Goal: Task Accomplishment & Management: Manage account settings

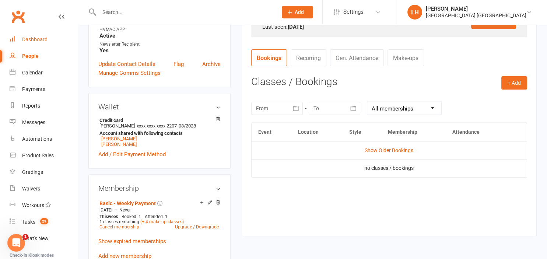
click at [41, 39] on div "Dashboard" at bounding box center [34, 39] width 25 height 6
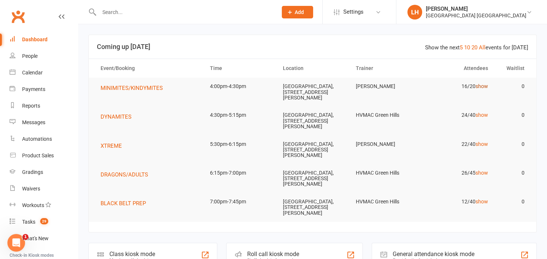
click at [486, 86] on link "show" at bounding box center [482, 86] width 13 height 6
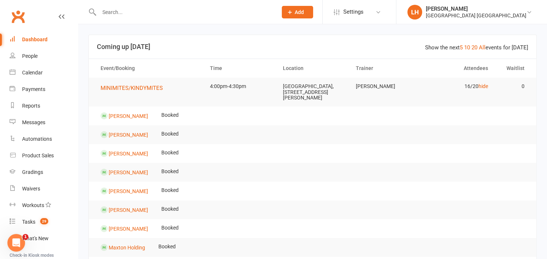
click at [231, 38] on header "Show the next 5 10 20 All events for [DATE] Coming up [DATE]" at bounding box center [313, 47] width 448 height 24
click at [137, 87] on span "MINIMITES/KINDYMITES" at bounding box center [132, 88] width 62 height 7
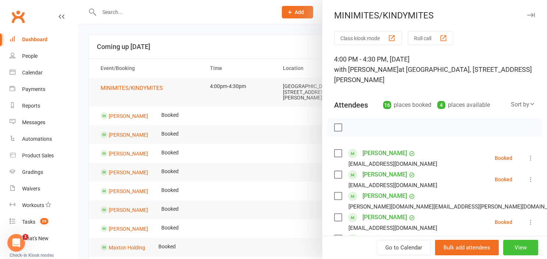
click at [530, 246] on button "View" at bounding box center [520, 247] width 35 height 15
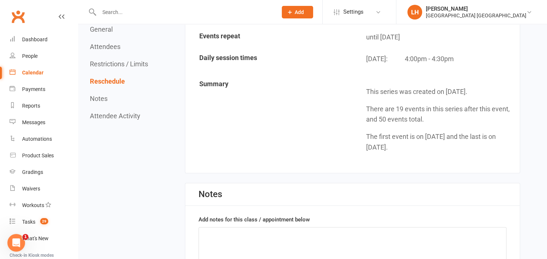
scroll to position [1322, 0]
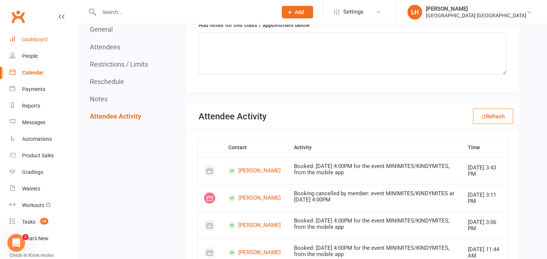
click at [52, 43] on link "Dashboard" at bounding box center [44, 39] width 68 height 17
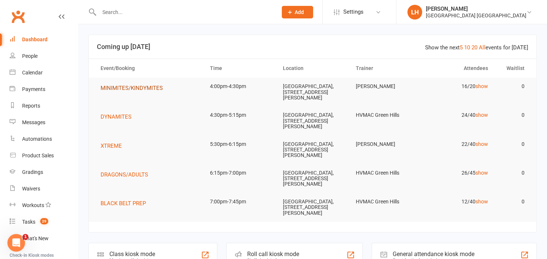
click at [133, 89] on span "MINIMITES/KINDYMITES" at bounding box center [132, 88] width 62 height 7
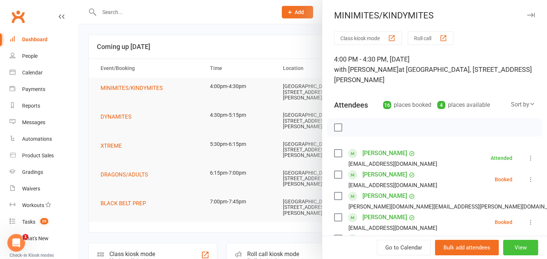
click at [517, 246] on button "View" at bounding box center [520, 247] width 35 height 15
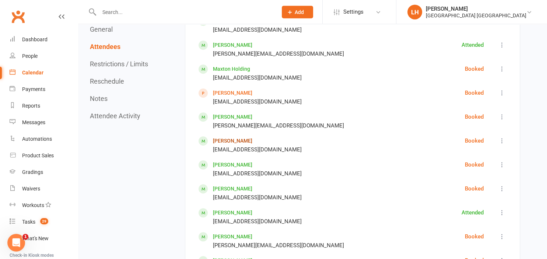
scroll to position [622, 0]
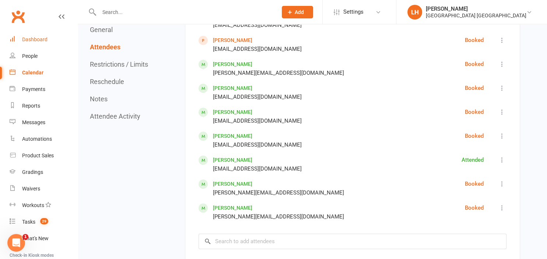
click at [33, 42] on div "Dashboard" at bounding box center [34, 39] width 25 height 6
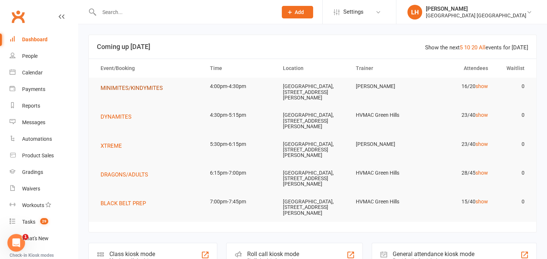
click at [154, 90] on span "MINIMITES/KINDYMITES" at bounding box center [132, 88] width 62 height 7
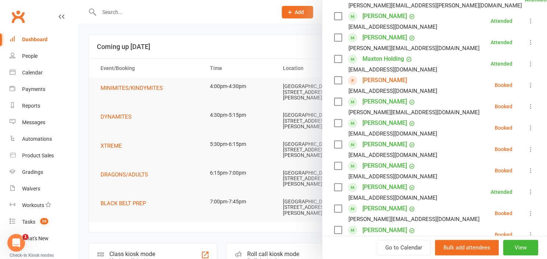
scroll to position [284, 0]
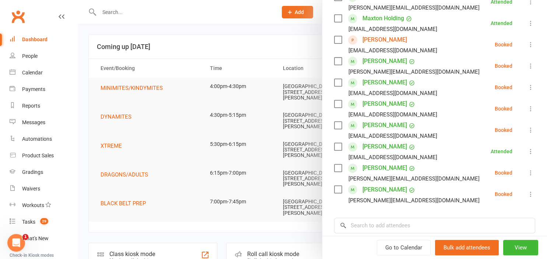
click at [531, 172] on icon at bounding box center [530, 172] width 7 height 7
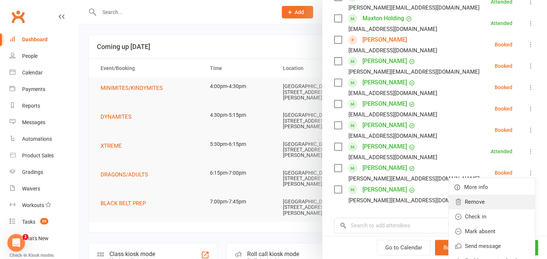
click at [509, 204] on link "Remove" at bounding box center [492, 202] width 86 height 15
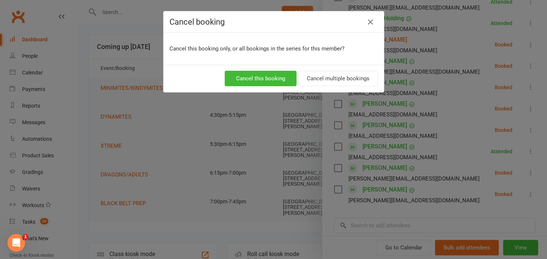
click at [281, 70] on div "Cancel this booking Cancel multiple bookings" at bounding box center [274, 78] width 220 height 27
click at [278, 76] on button "Cancel this booking" at bounding box center [261, 78] width 72 height 15
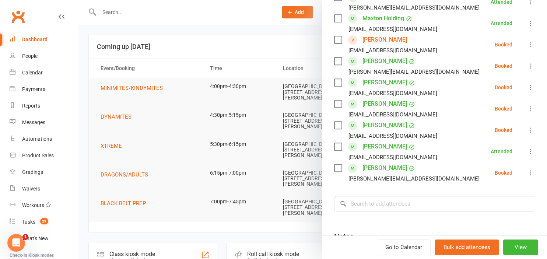
click at [532, 172] on icon at bounding box center [530, 172] width 7 height 7
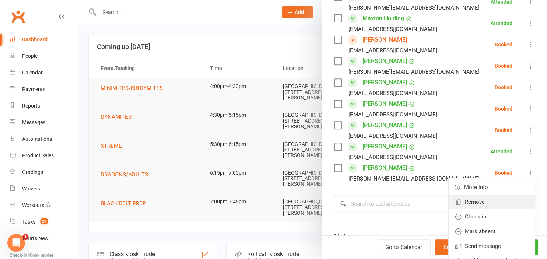
click at [483, 203] on link "Remove" at bounding box center [492, 202] width 86 height 15
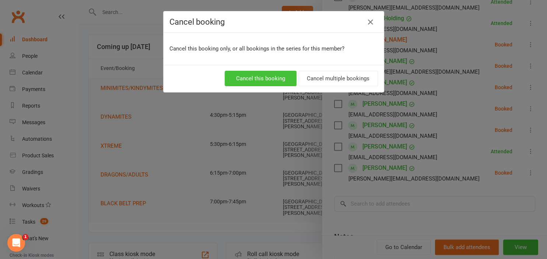
click at [267, 76] on button "Cancel this booking" at bounding box center [261, 78] width 72 height 15
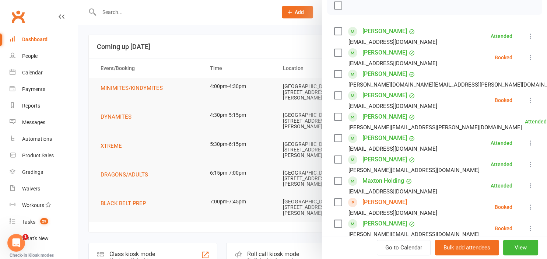
scroll to position [0, 0]
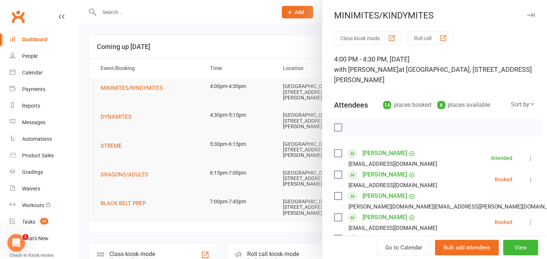
click at [272, 40] on div at bounding box center [312, 129] width 469 height 259
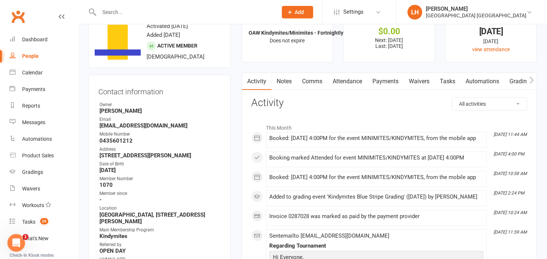
scroll to position [39, 0]
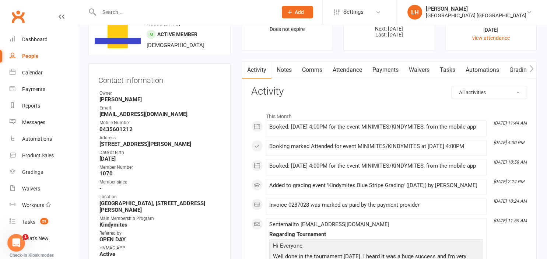
click at [349, 69] on link "Attendance" at bounding box center [347, 70] width 40 height 17
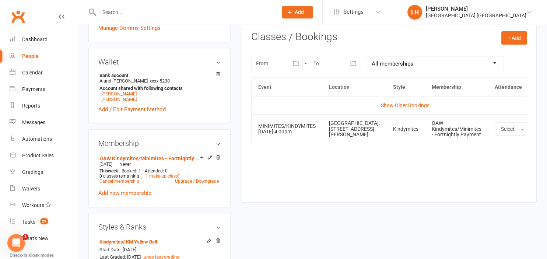
scroll to position [272, 0]
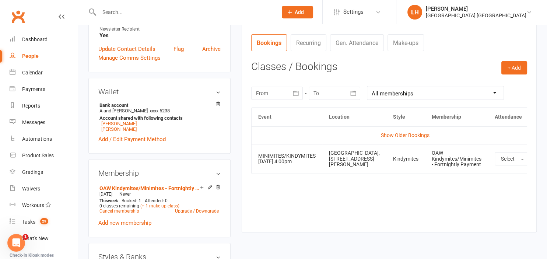
click at [296, 93] on icon "button" at bounding box center [295, 93] width 7 height 7
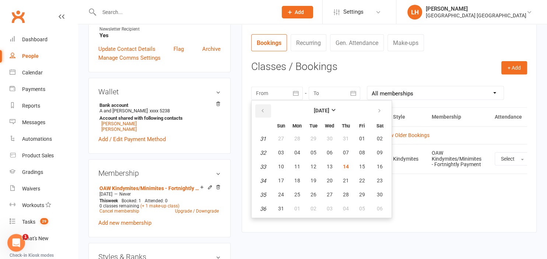
click at [263, 108] on icon "button" at bounding box center [262, 111] width 5 height 6
click at [258, 111] on button "button" at bounding box center [263, 110] width 16 height 13
click at [292, 178] on button "23" at bounding box center [297, 180] width 15 height 13
type input "23 Jun 2025"
